Goal: Information Seeking & Learning: Learn about a topic

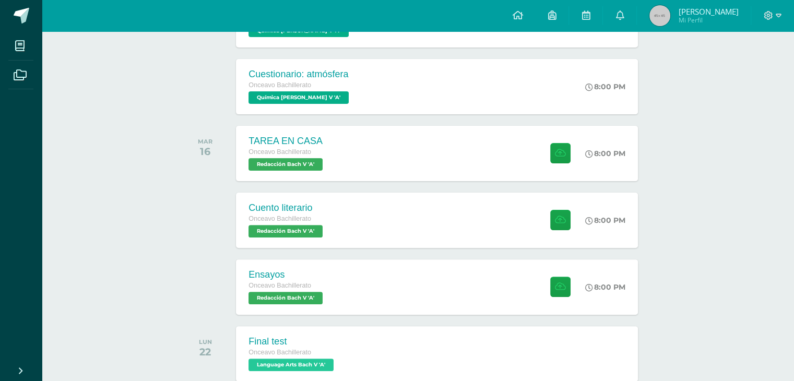
scroll to position [470, 0]
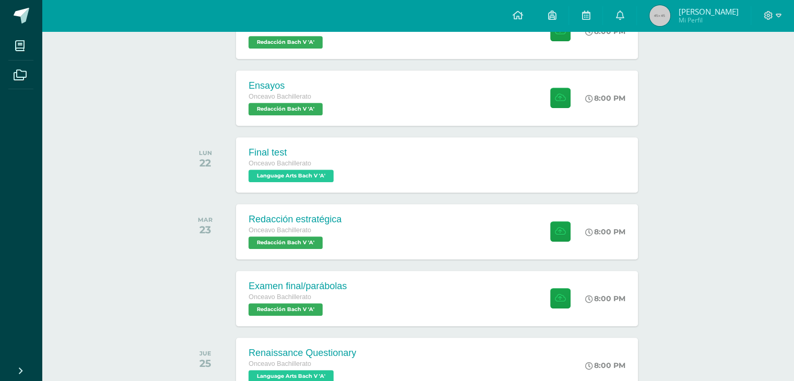
click at [733, 149] on div "Actividades recientes y próximas Tablero Pendientes de entrega Entregadas todas…" at bounding box center [418, 7] width 752 height 891
click at [783, 170] on div "Actividades recientes y próximas Tablero Pendientes de entrega Entregadas todas…" at bounding box center [418, 7] width 752 height 891
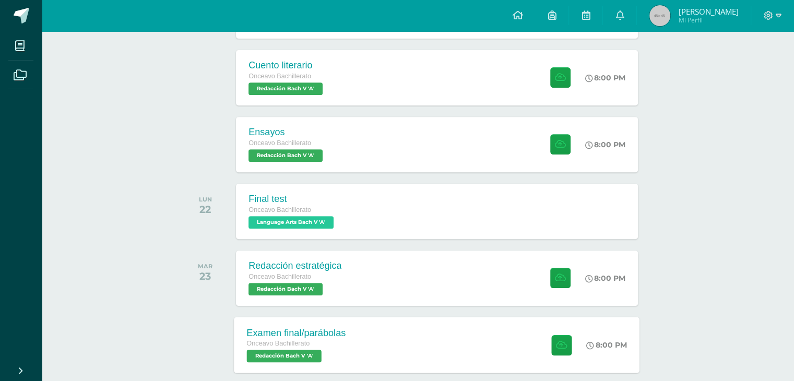
scroll to position [313, 0]
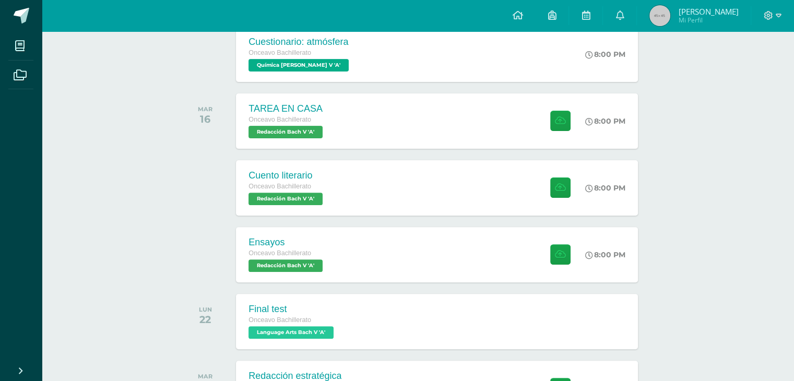
click at [711, 163] on div "Actividades recientes y próximas Tablero Pendientes de entrega Entregadas todas…" at bounding box center [418, 163] width 752 height 891
click at [697, 180] on div "Actividades recientes y próximas Tablero Pendientes de entrega Entregadas todas…" at bounding box center [418, 163] width 752 height 891
click at [709, 189] on div "Actividades recientes y próximas Tablero Pendientes de entrega Entregadas todas…" at bounding box center [418, 163] width 752 height 891
click at [721, 180] on div "Actividades recientes y próximas Tablero Pendientes de entrega Entregadas todas…" at bounding box center [418, 163] width 752 height 891
click at [715, 144] on div "Actividades recientes y próximas Tablero Pendientes de entrega Entregadas todas…" at bounding box center [418, 163] width 752 height 891
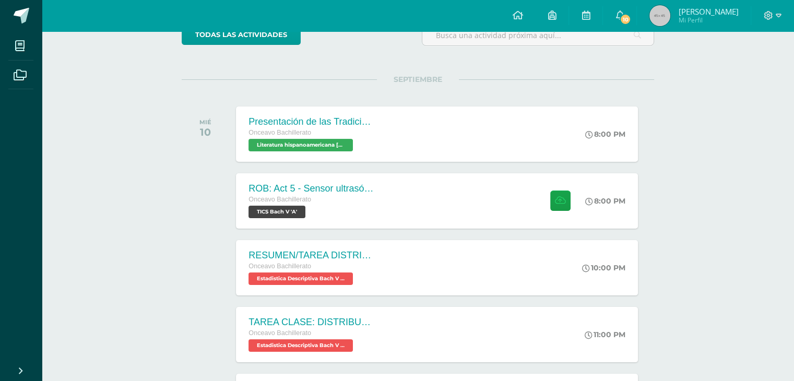
scroll to position [71, 0]
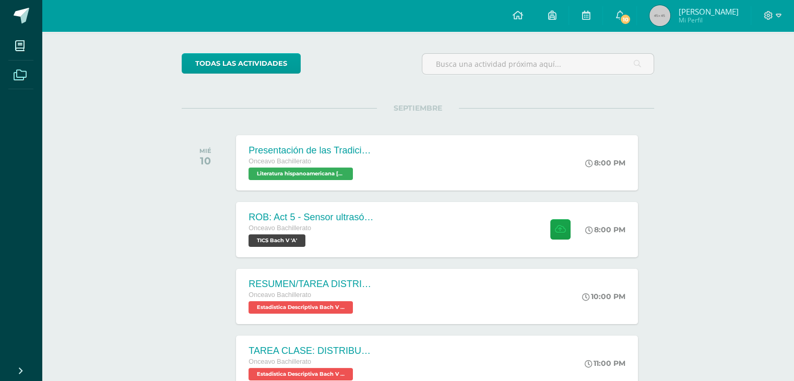
click at [18, 80] on span at bounding box center [19, 74] width 23 height 23
click at [3, 25] on link at bounding box center [21, 15] width 42 height 31
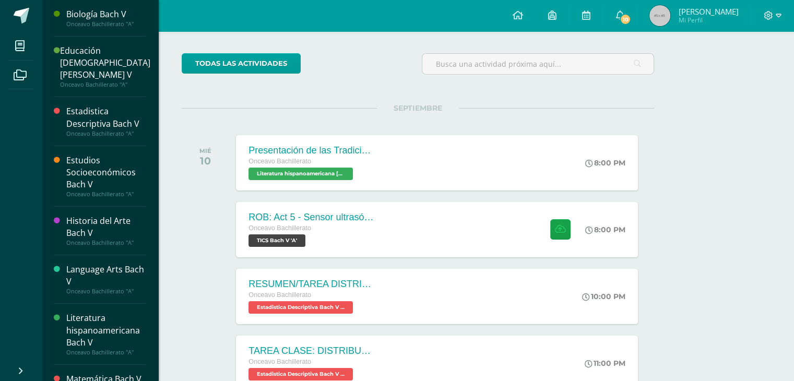
click at [2, 46] on li "Mis cursos" at bounding box center [21, 45] width 42 height 29
click at [9, 45] on span at bounding box center [19, 45] width 23 height 23
click at [11, 44] on span at bounding box center [19, 45] width 23 height 23
click at [17, 43] on icon at bounding box center [19, 46] width 9 height 10
click at [124, 17] on div "Biología Bach V" at bounding box center [105, 14] width 79 height 12
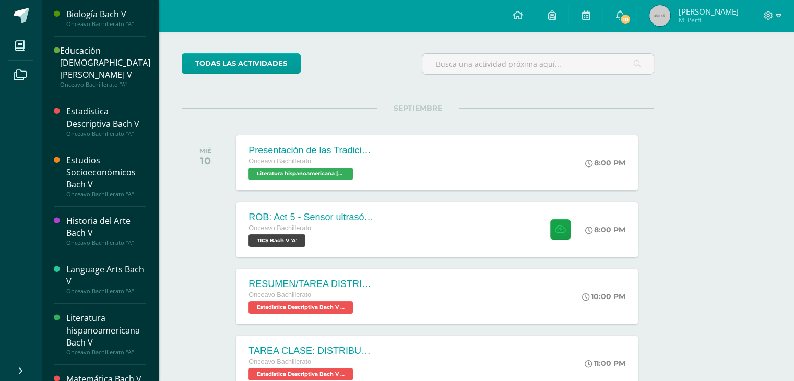
click at [124, 17] on div "Biología Bach V" at bounding box center [105, 14] width 79 height 12
click at [110, 21] on div "Onceavo Bachillerato "A"" at bounding box center [105, 23] width 79 height 7
click at [107, 18] on div "Biología Bach V" at bounding box center [105, 14] width 79 height 12
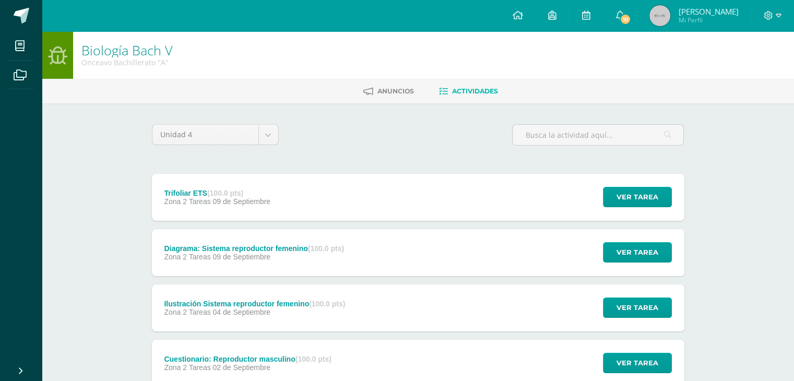
click at [589, 196] on div "Ver tarea" at bounding box center [635, 197] width 97 height 47
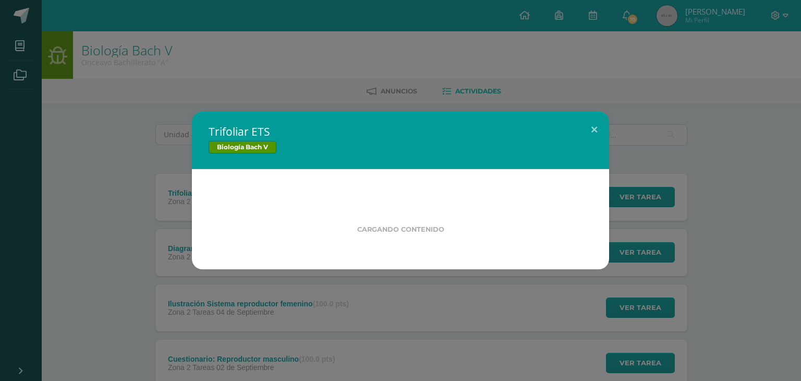
drag, startPoint x: 620, startPoint y: 197, endPoint x: 631, endPoint y: 197, distance: 10.4
click at [621, 197] on div "Trifoliar ETS Biología Bach V Cargando contenido" at bounding box center [400, 191] width 793 height 158
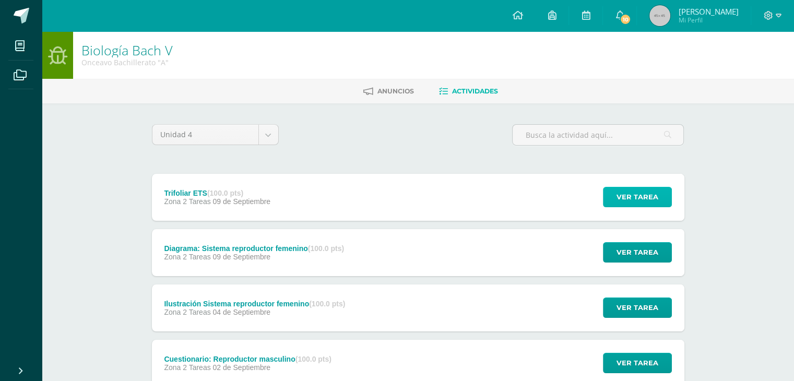
click at [634, 199] on span "Ver tarea" at bounding box center [637, 196] width 42 height 19
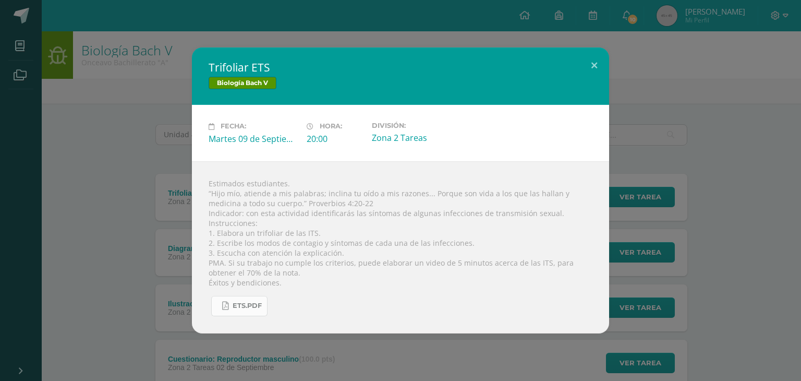
click at [246, 309] on span "ETS.pdf" at bounding box center [247, 306] width 29 height 8
